Goal: Task Accomplishment & Management: Complete application form

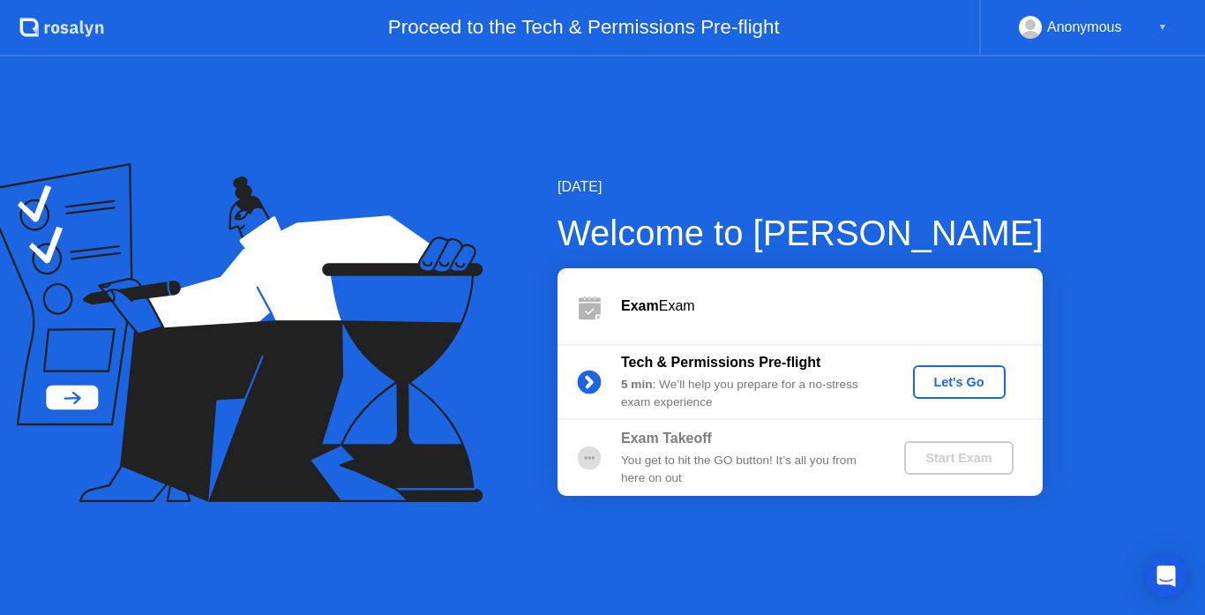
click at [962, 381] on div "Let's Go" at bounding box center [959, 382] width 79 height 14
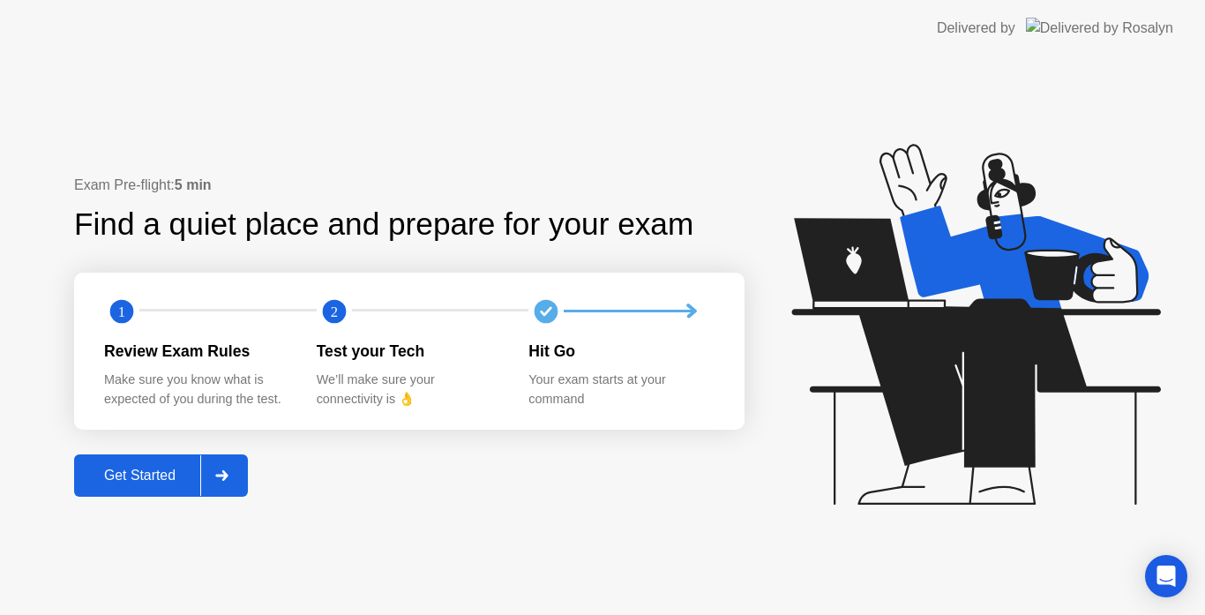
click at [187, 462] on button "Get Started" at bounding box center [161, 475] width 174 height 42
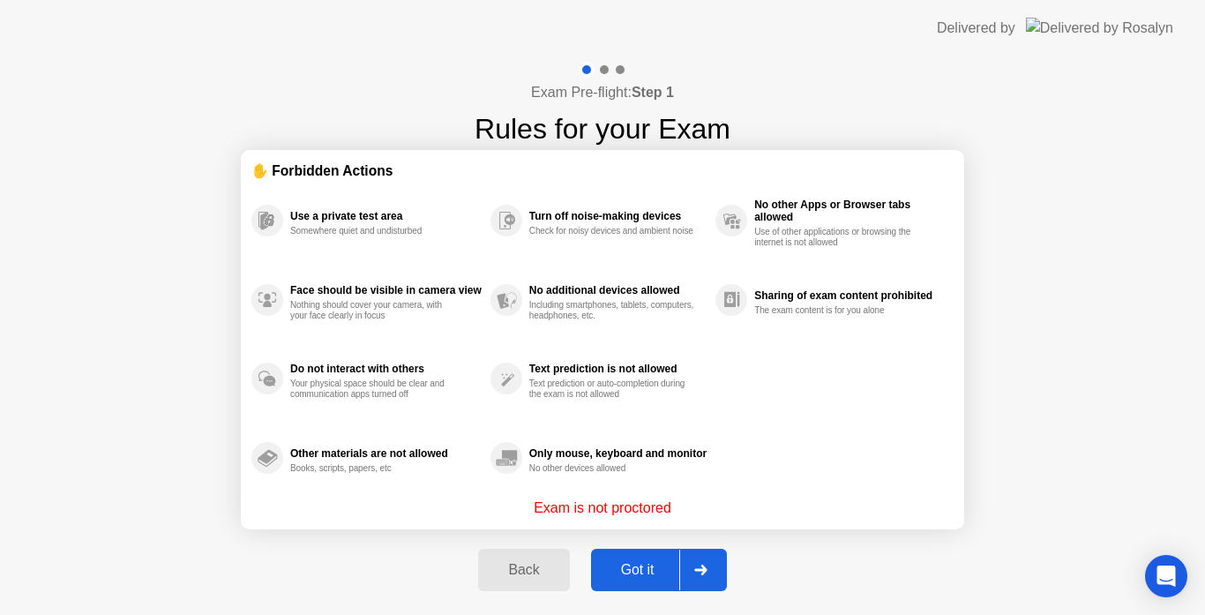
click at [613, 563] on div "Got it" at bounding box center [637, 570] width 83 height 16
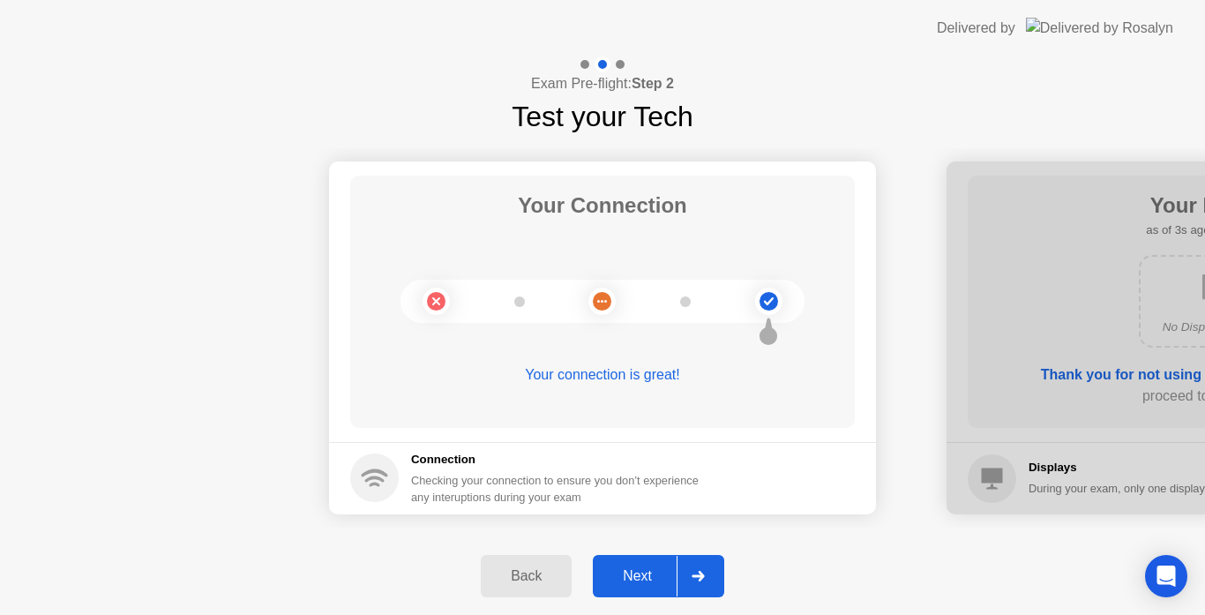
click at [648, 570] on div "Next" at bounding box center [637, 576] width 79 height 16
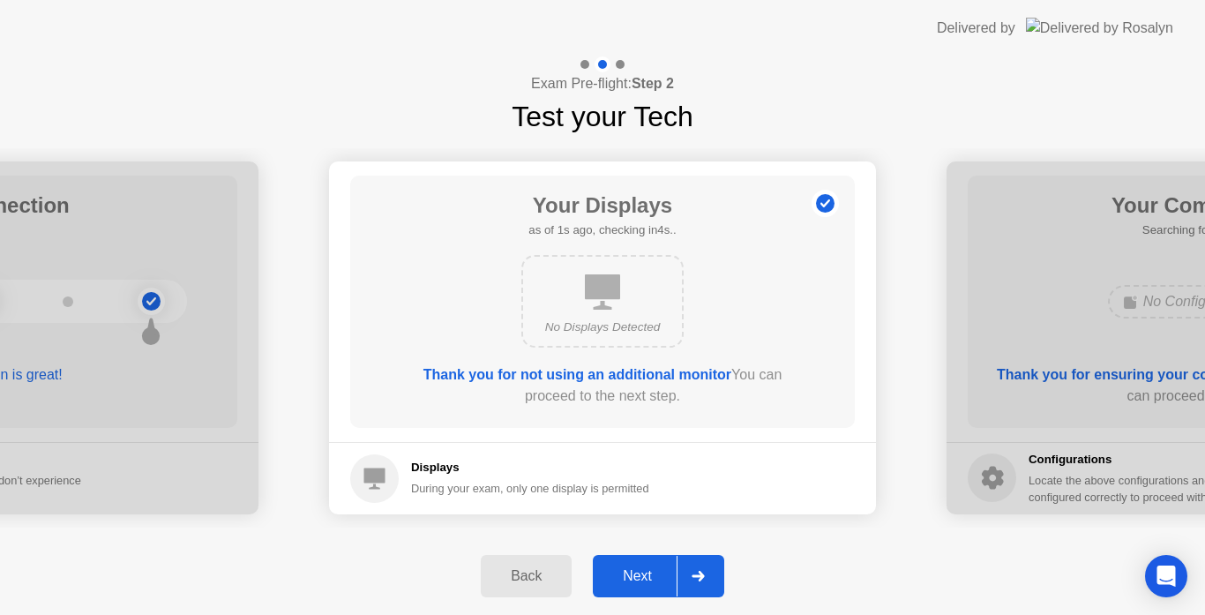
click at [648, 570] on div "Next" at bounding box center [637, 576] width 79 height 16
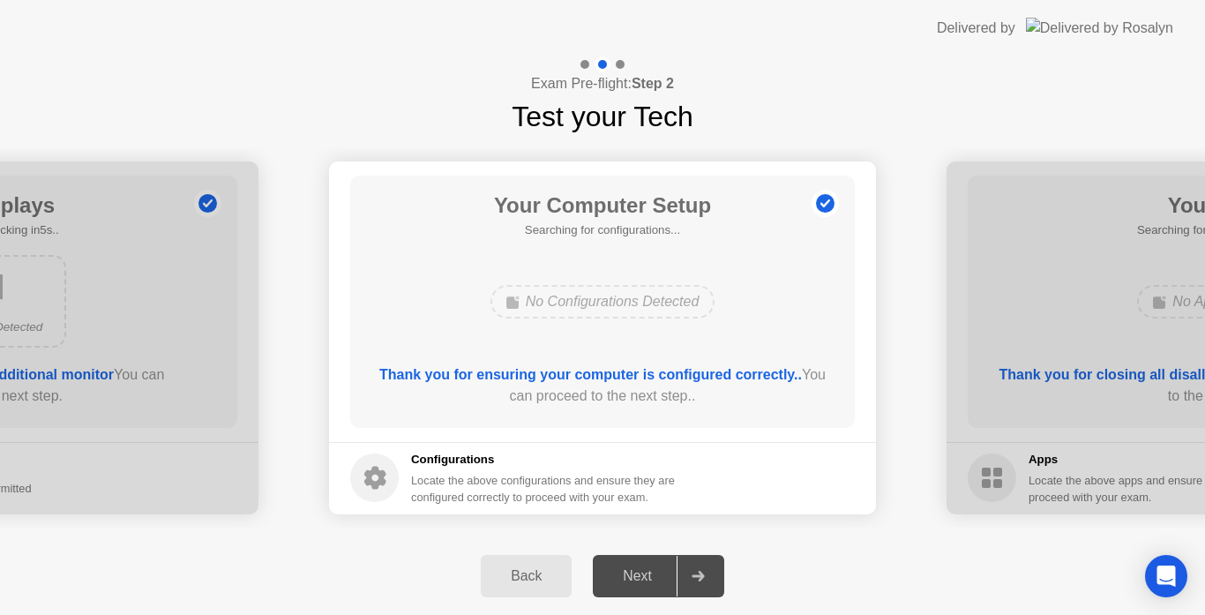
click at [648, 572] on div "Next" at bounding box center [637, 576] width 79 height 16
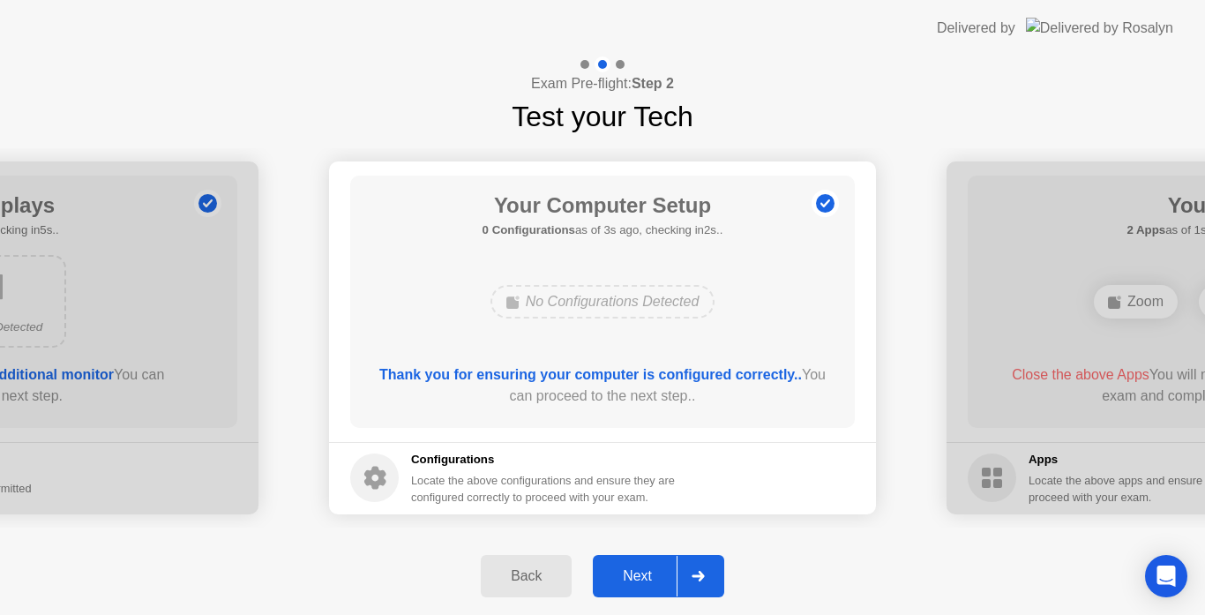
click at [648, 558] on button "Next" at bounding box center [658, 576] width 131 height 42
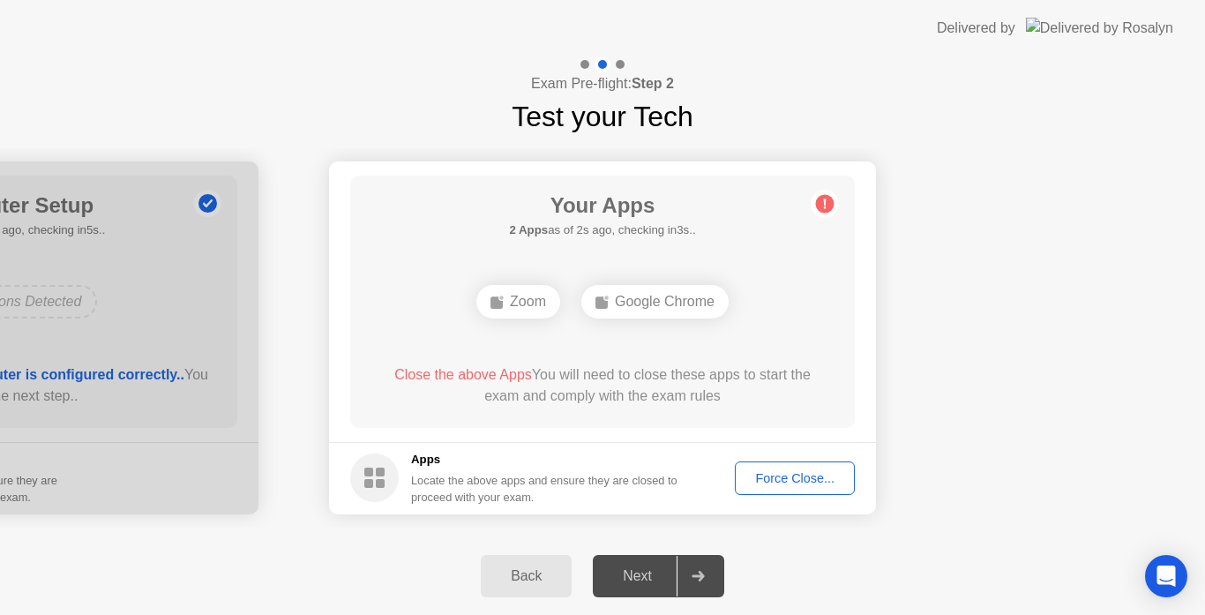
click at [764, 480] on div "Force Close..." at bounding box center [795, 478] width 108 height 14
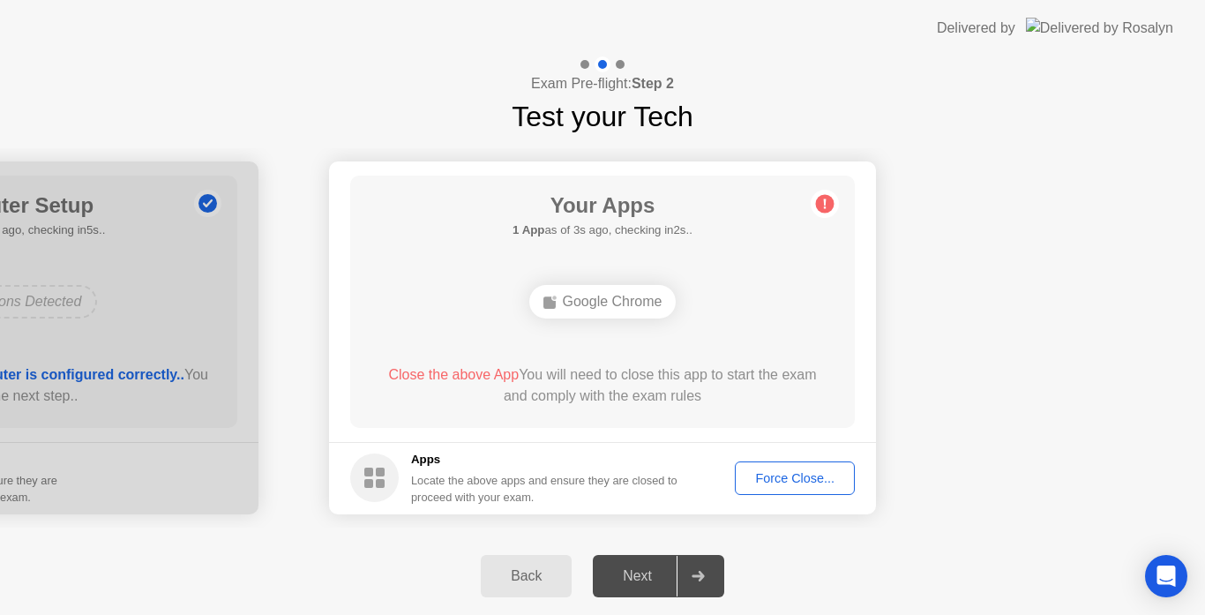
click at [751, 483] on div "Force Close..." at bounding box center [795, 478] width 108 height 14
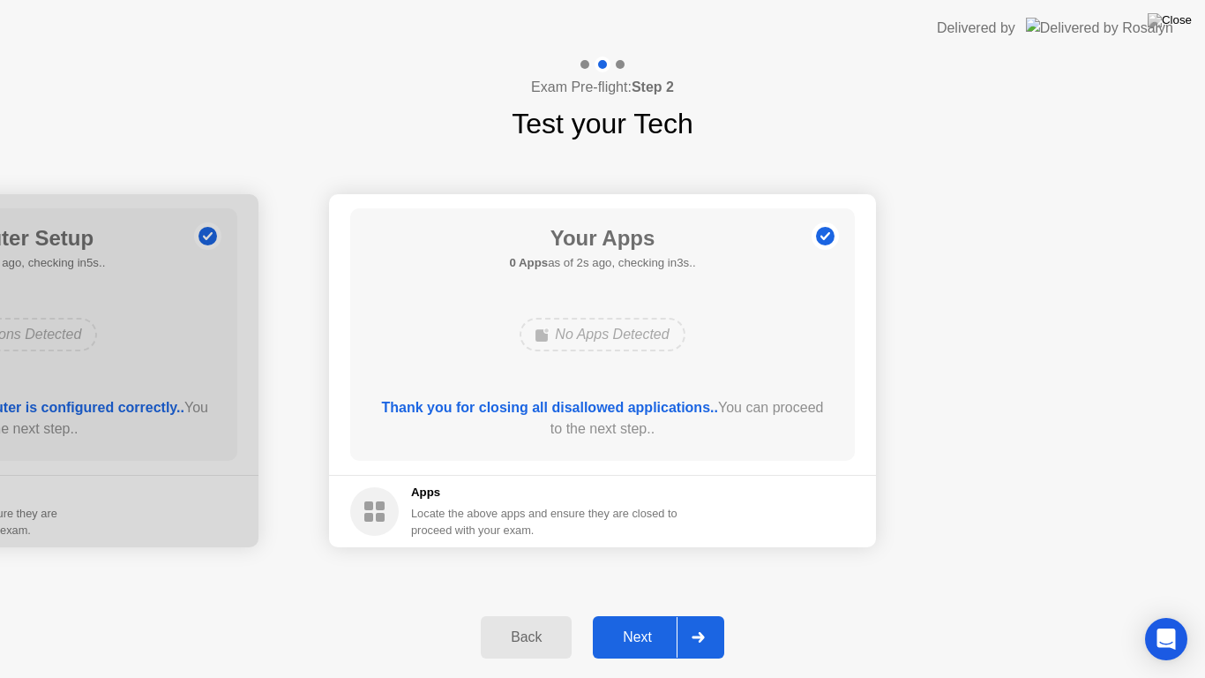
click at [654, 614] on div "Next" at bounding box center [637, 637] width 79 height 16
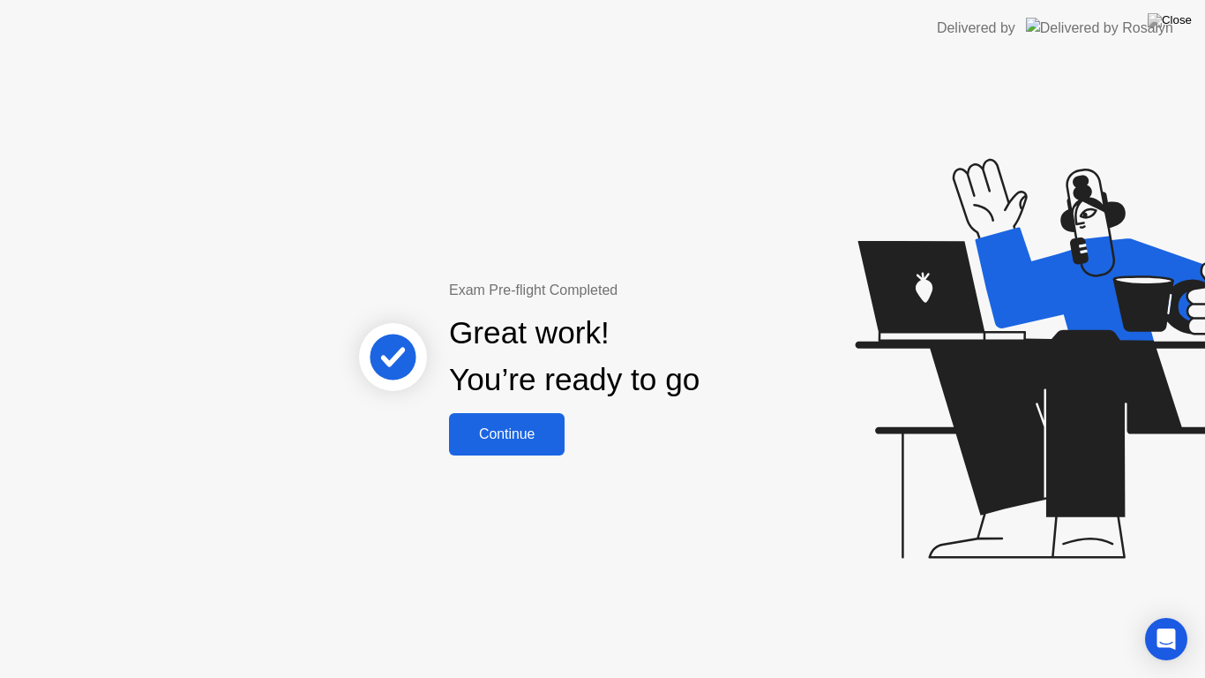
click at [536, 440] on div "Continue" at bounding box center [506, 434] width 105 height 16
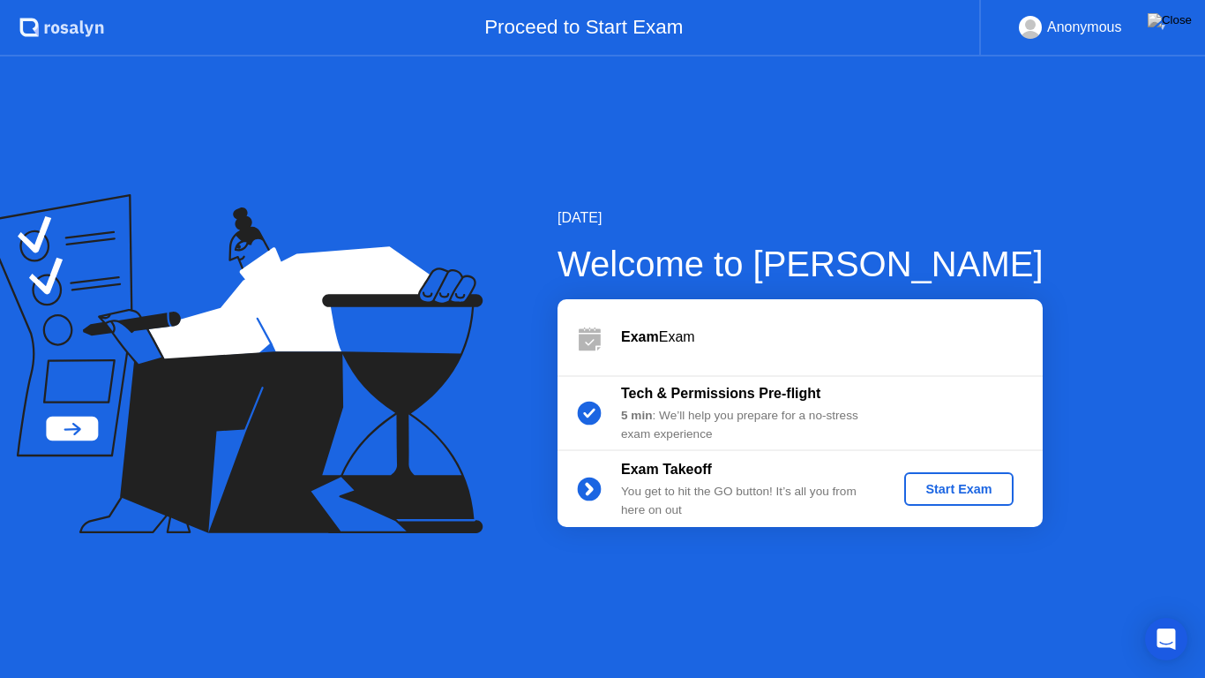
click at [967, 492] on div "Start Exam" at bounding box center [958, 489] width 94 height 14
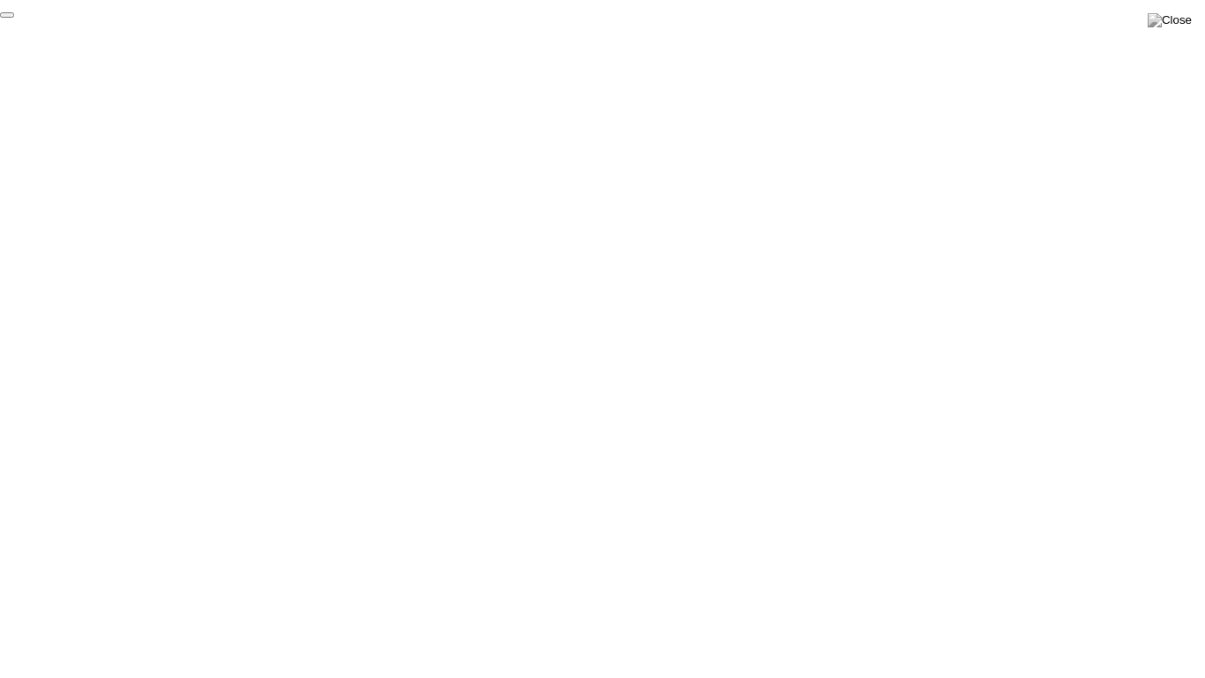
click at [14, 18] on button "End Proctoring Session" at bounding box center [7, 14] width 14 height 5
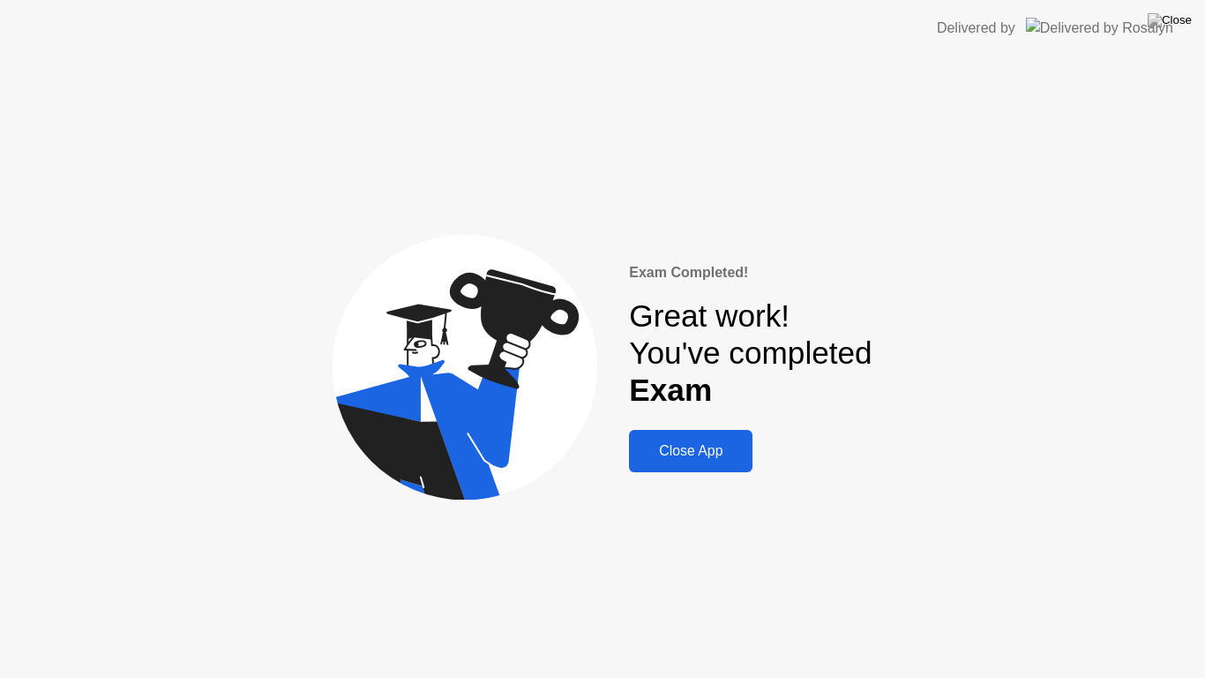
click at [667, 455] on div "Close App" at bounding box center [690, 451] width 113 height 16
